Goal: Navigation & Orientation: Find specific page/section

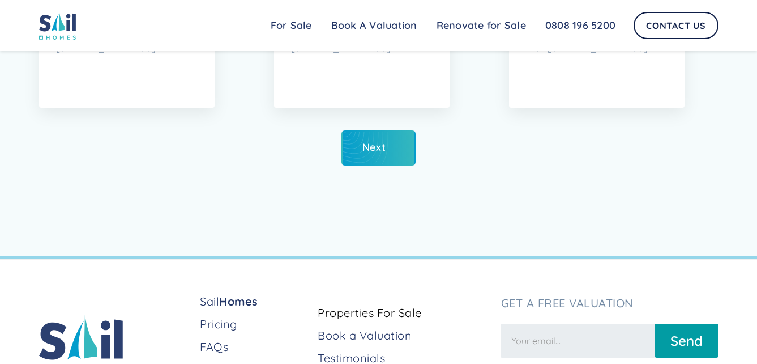
scroll to position [5665, 0]
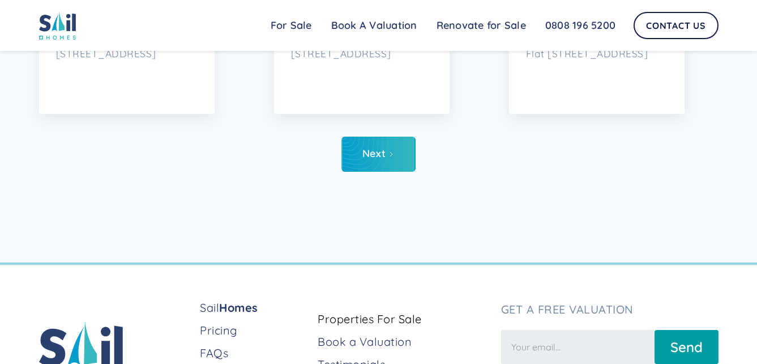
drag, startPoint x: 331, startPoint y: 223, endPoint x: 336, endPoint y: 219, distance: 6.5
click at [336, 172] on div "Next" at bounding box center [379, 154] width 680 height 35
drag, startPoint x: 359, startPoint y: 219, endPoint x: 365, endPoint y: 215, distance: 7.6
click at [359, 172] on link "Next" at bounding box center [379, 154] width 74 height 35
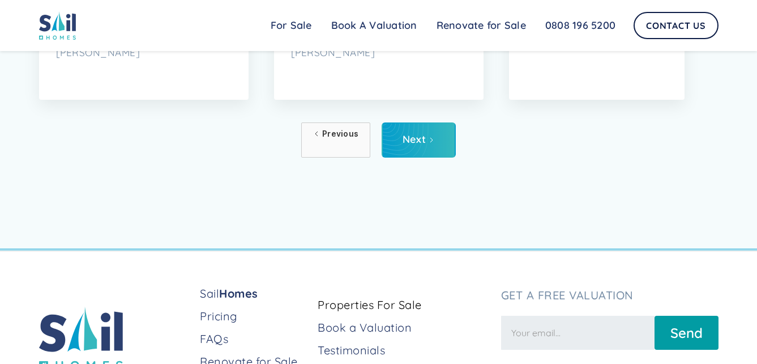
scroll to position [5608, 0]
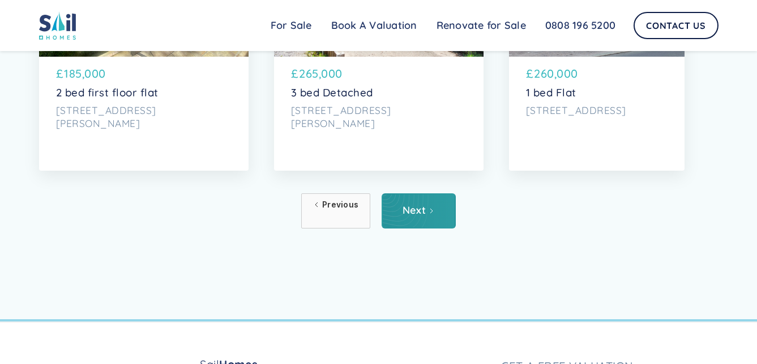
click at [410, 228] on link "Next" at bounding box center [419, 210] width 74 height 35
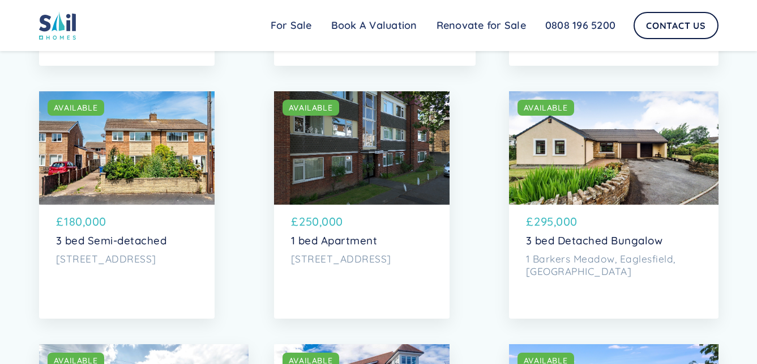
scroll to position [1869, 0]
